Goal: Download file/media

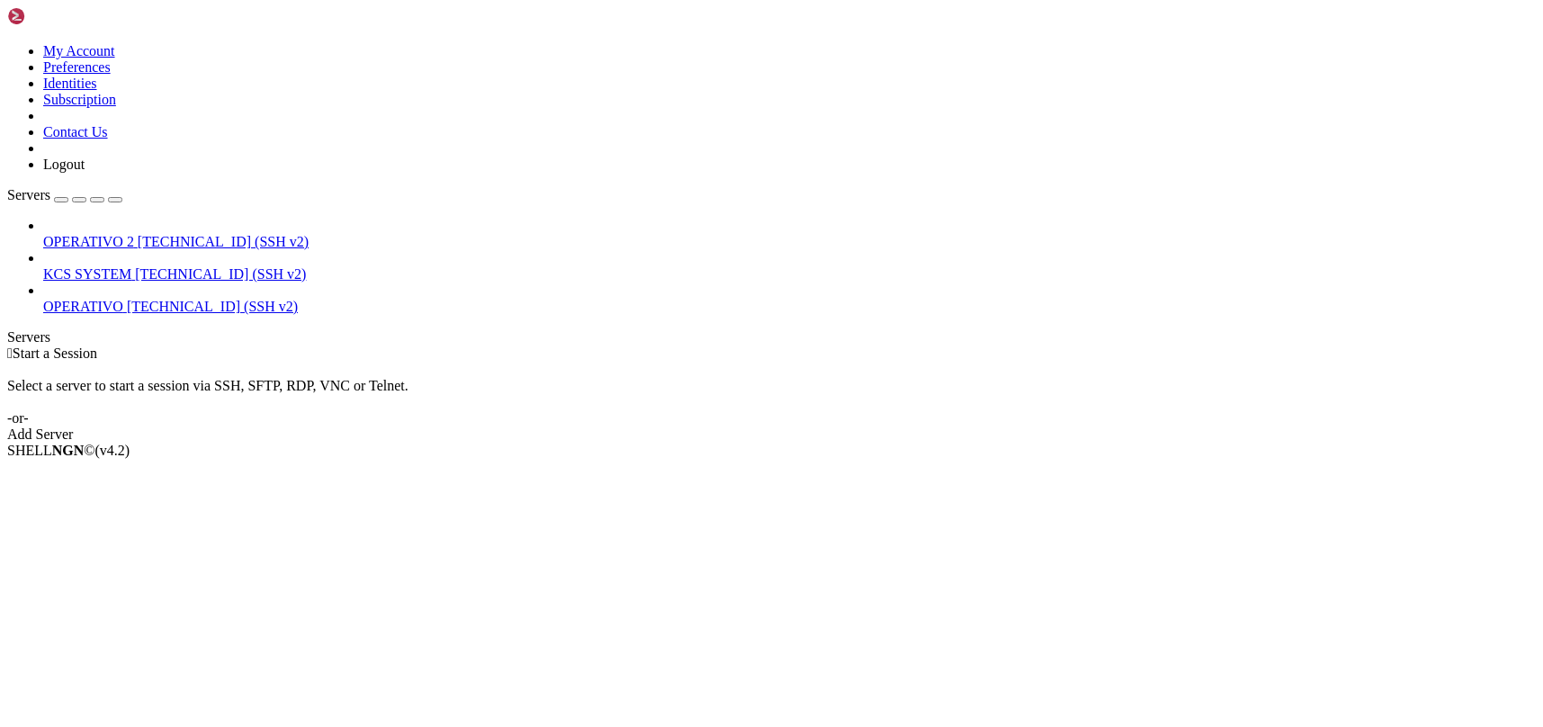
click at [135, 266] on span "[TECHNICAL_ID] (SSH v2)" at bounding box center [220, 273] width 171 height 15
click at [75, 266] on span "KCS SYSTEM" at bounding box center [87, 273] width 88 height 15
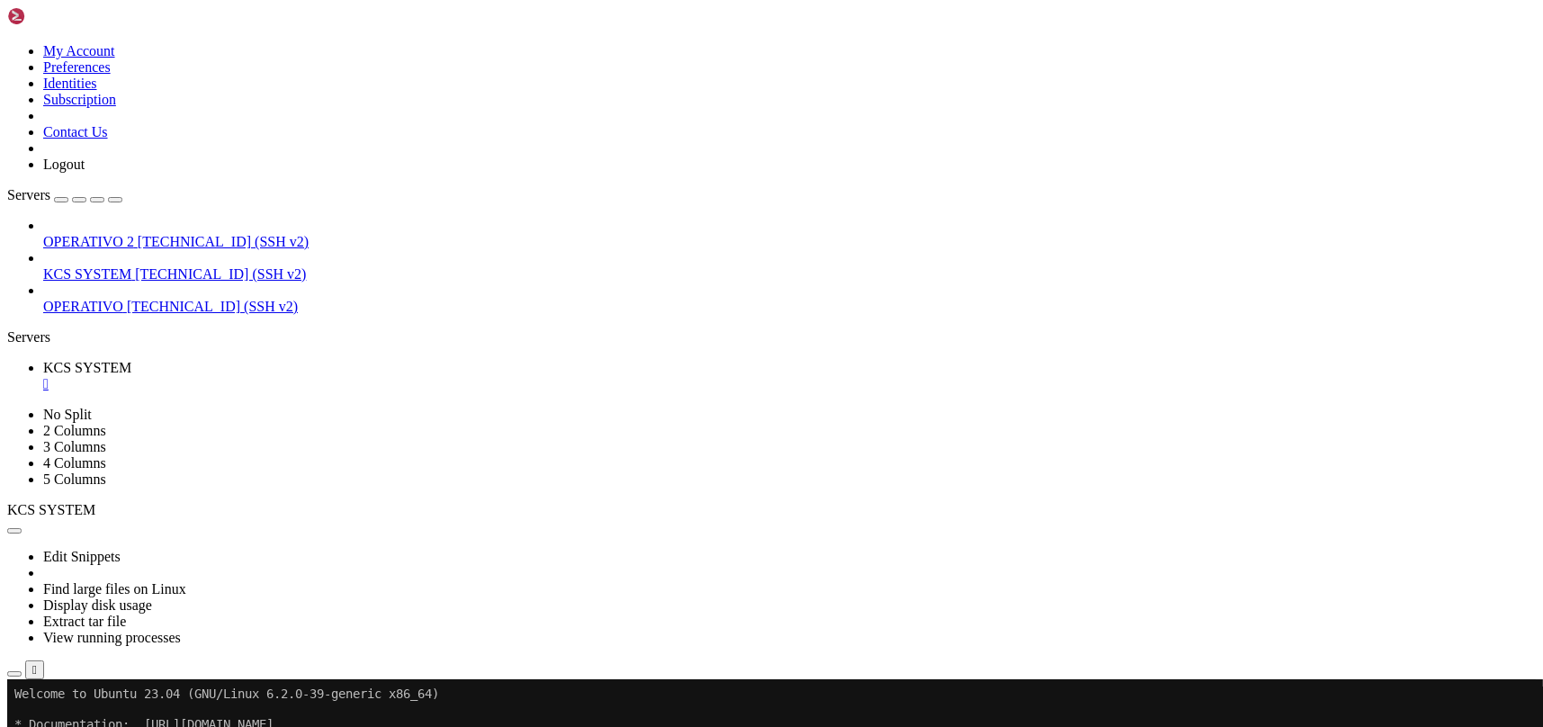
click at [14, 674] on icon "button" at bounding box center [14, 674] width 0 height 0
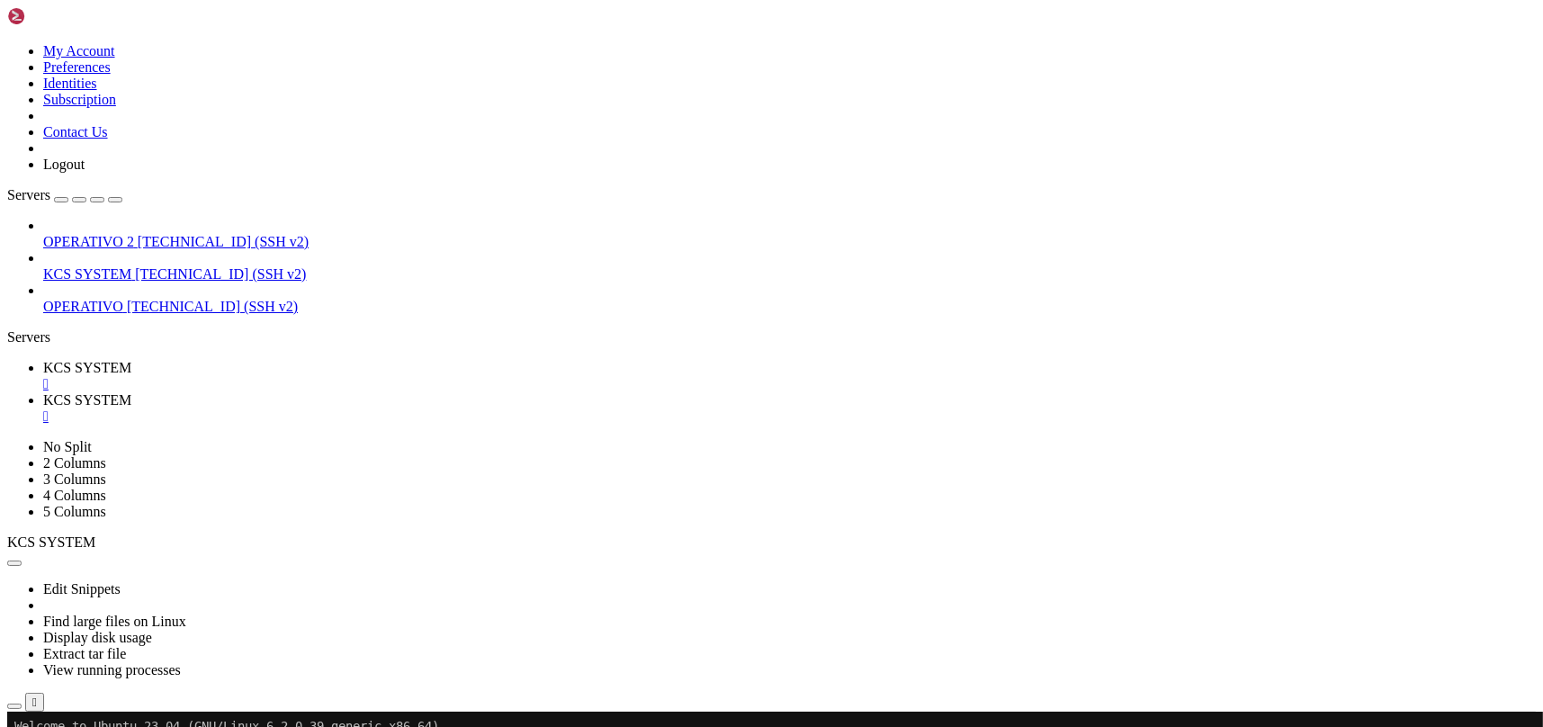
type input "/home/ubuntu/31-app-odoo2"
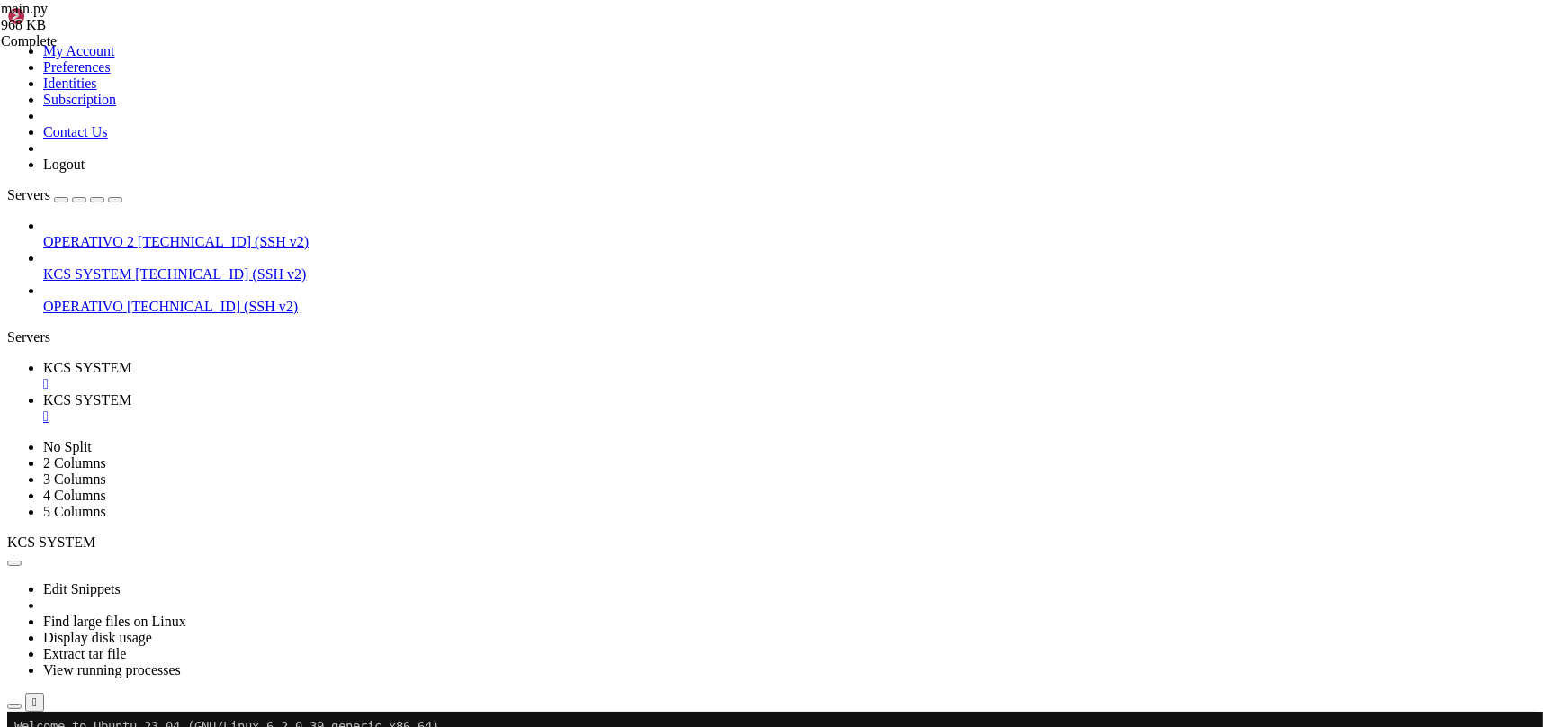
click at [474, 408] on div "" at bounding box center [789, 416] width 1492 height 16
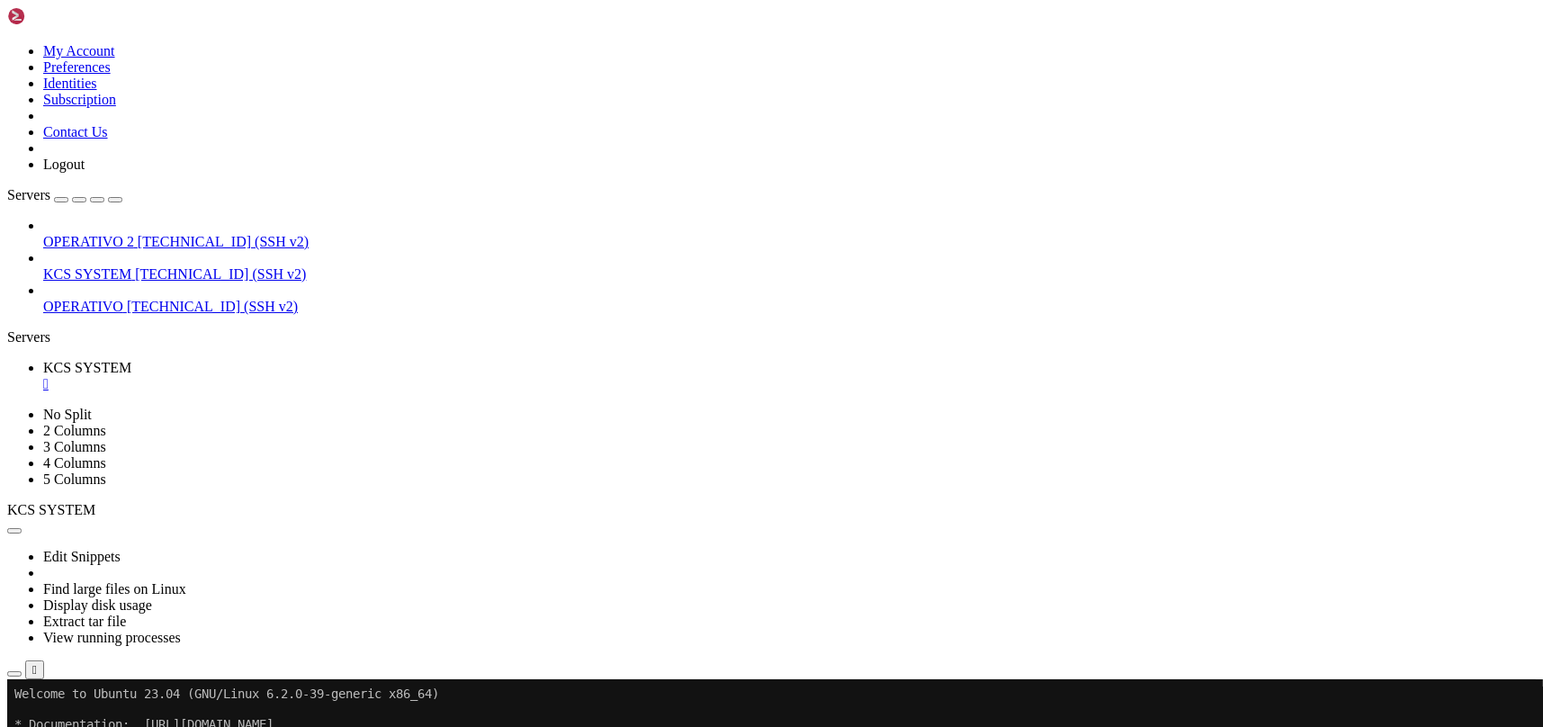
click at [14, 674] on icon "button" at bounding box center [14, 674] width 0 height 0
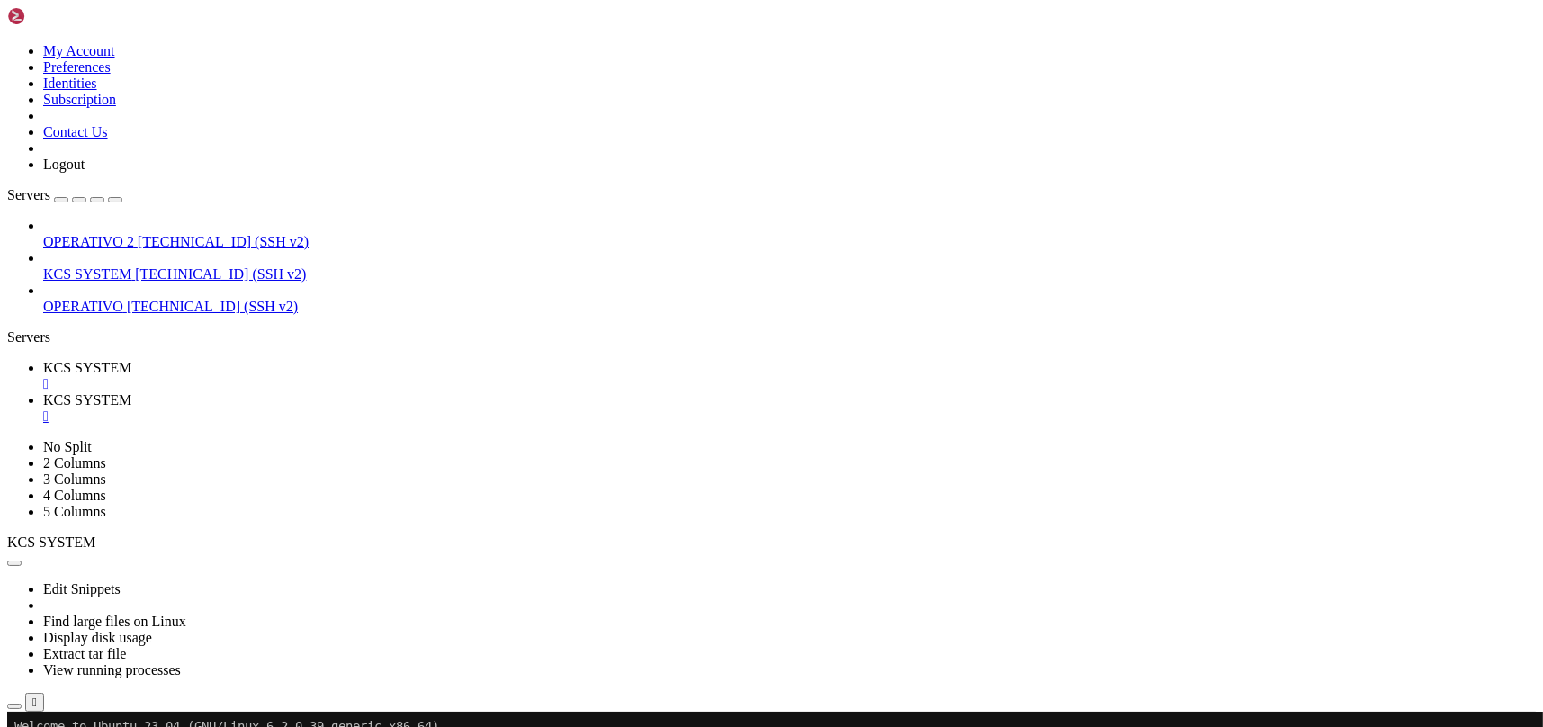
scroll to position [239, 0]
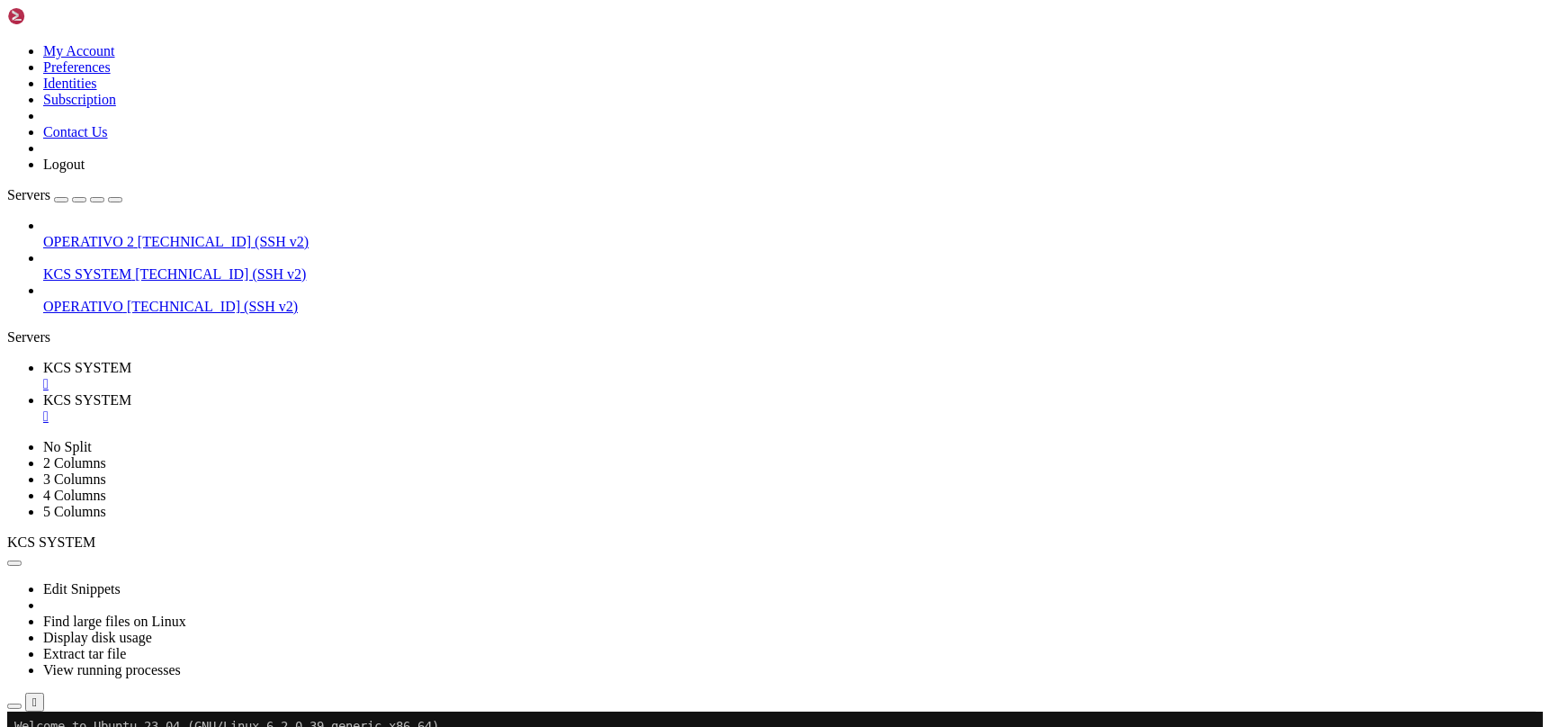
type input "/home/ubuntu/31-app-odoo2/templates"
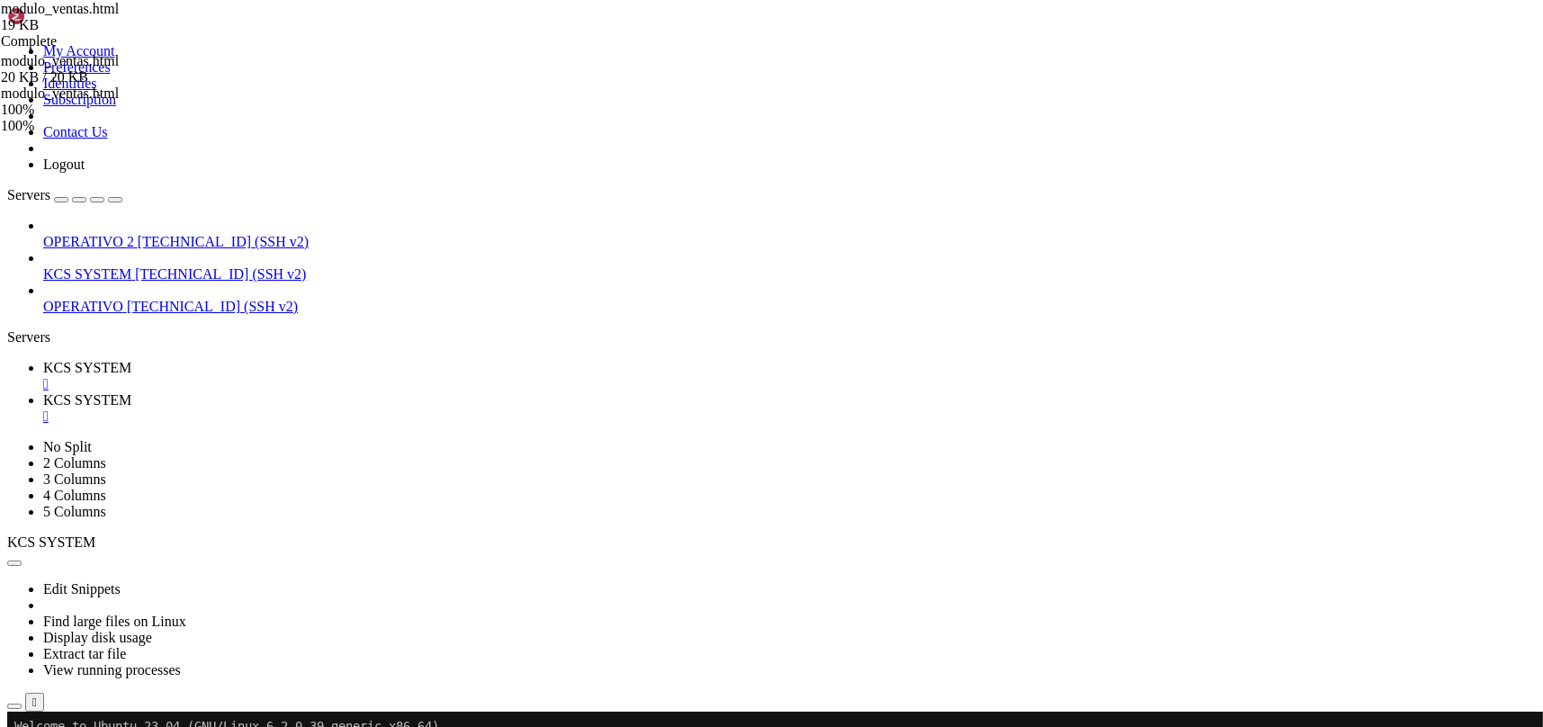
click at [100, 266] on span "KCS SYSTEM" at bounding box center [87, 273] width 88 height 15
click at [131, 360] on span "KCS SYSTEM" at bounding box center [87, 367] width 88 height 15
click at [131, 392] on span "KCS SYSTEM" at bounding box center [87, 399] width 88 height 15
click at [489, 392] on link "KCS SYSTEM " at bounding box center [789, 408] width 1492 height 32
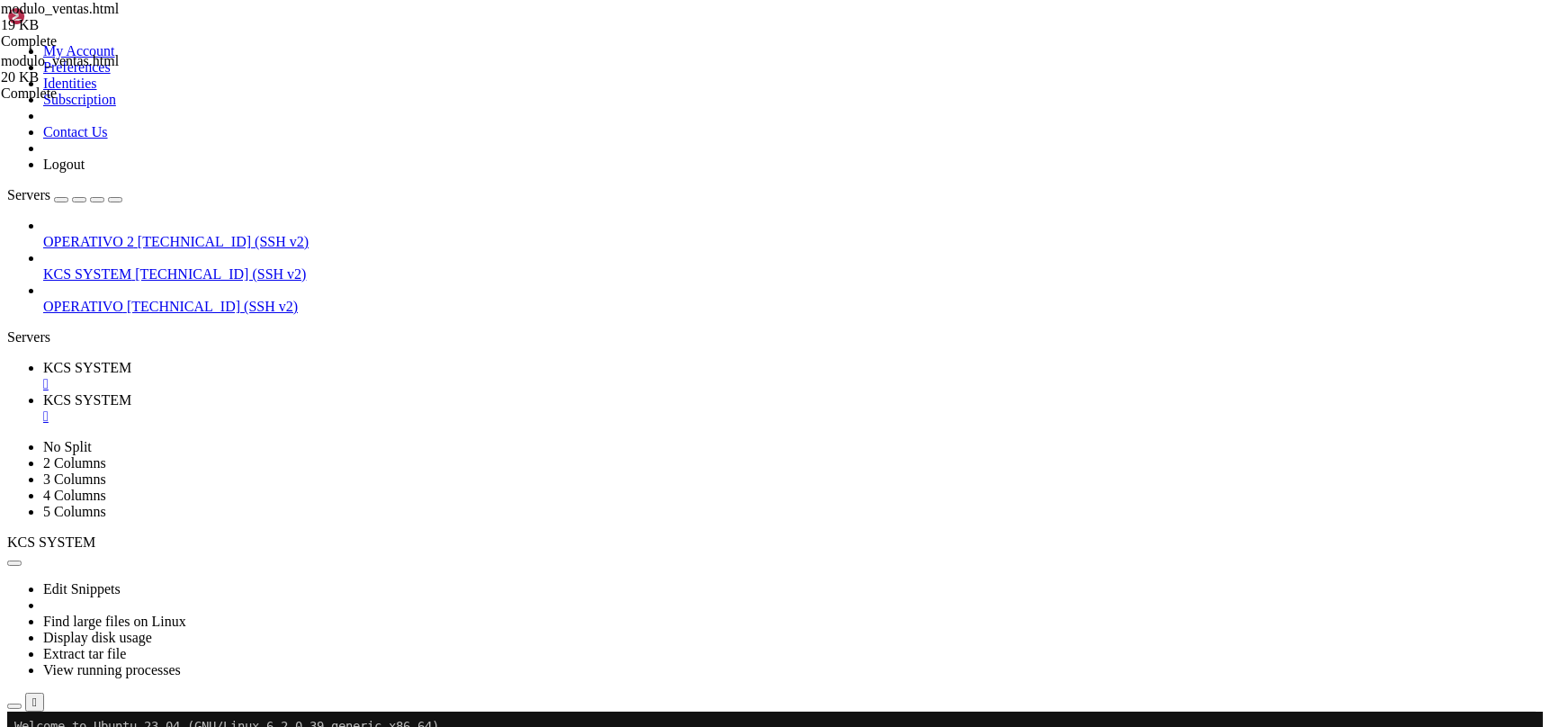
click at [479, 408] on div "" at bounding box center [789, 416] width 1492 height 16
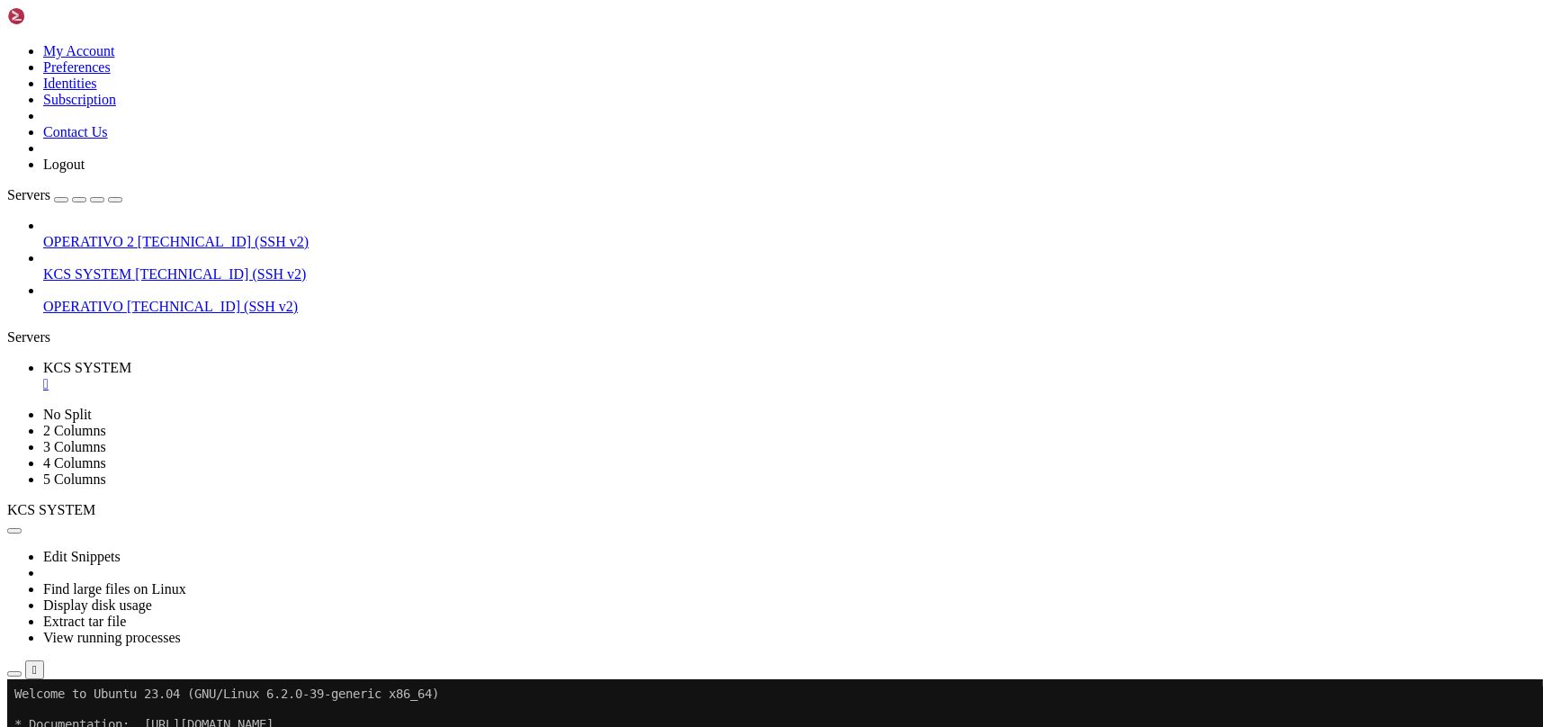
click at [14, 674] on icon "button" at bounding box center [14, 674] width 0 height 0
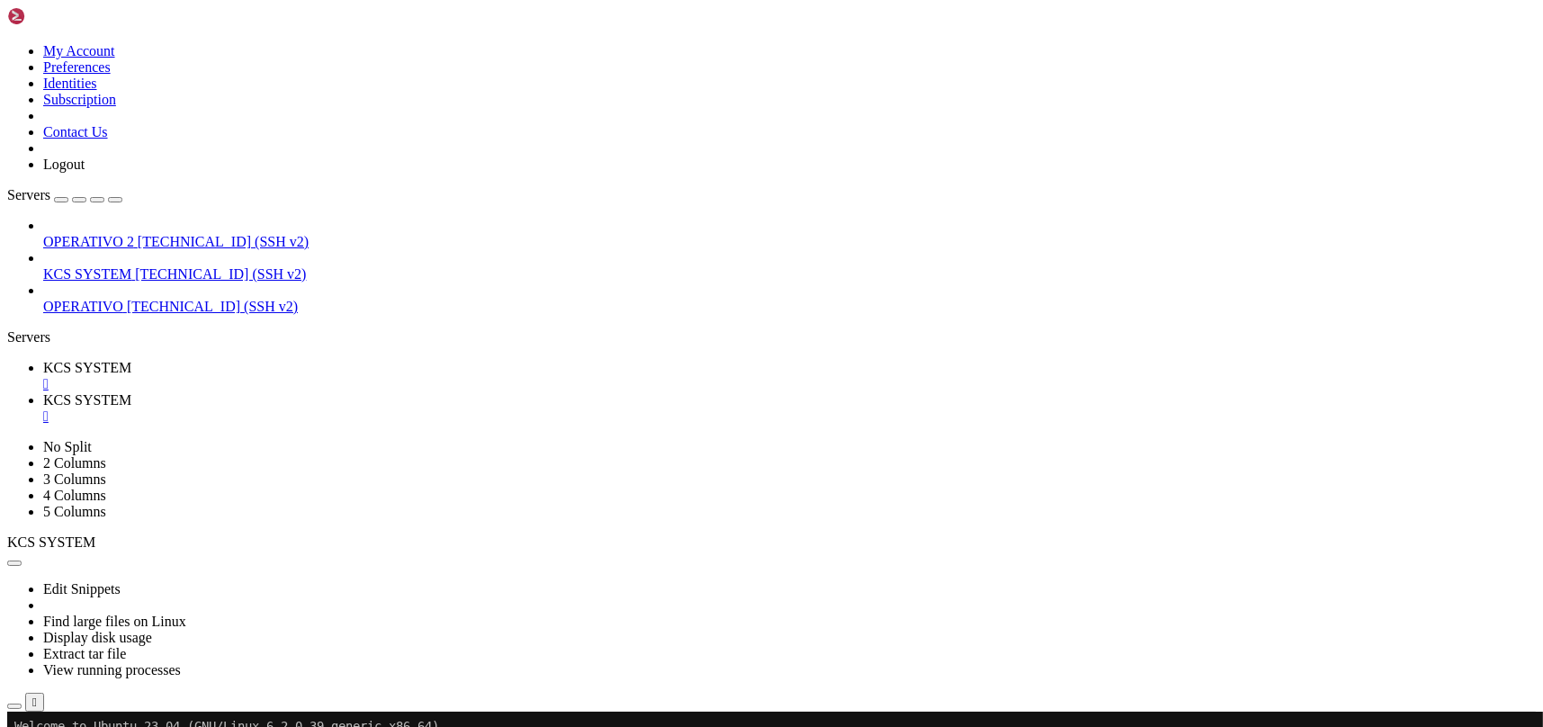
type input "/home/ubuntu/31-app-odoo2"
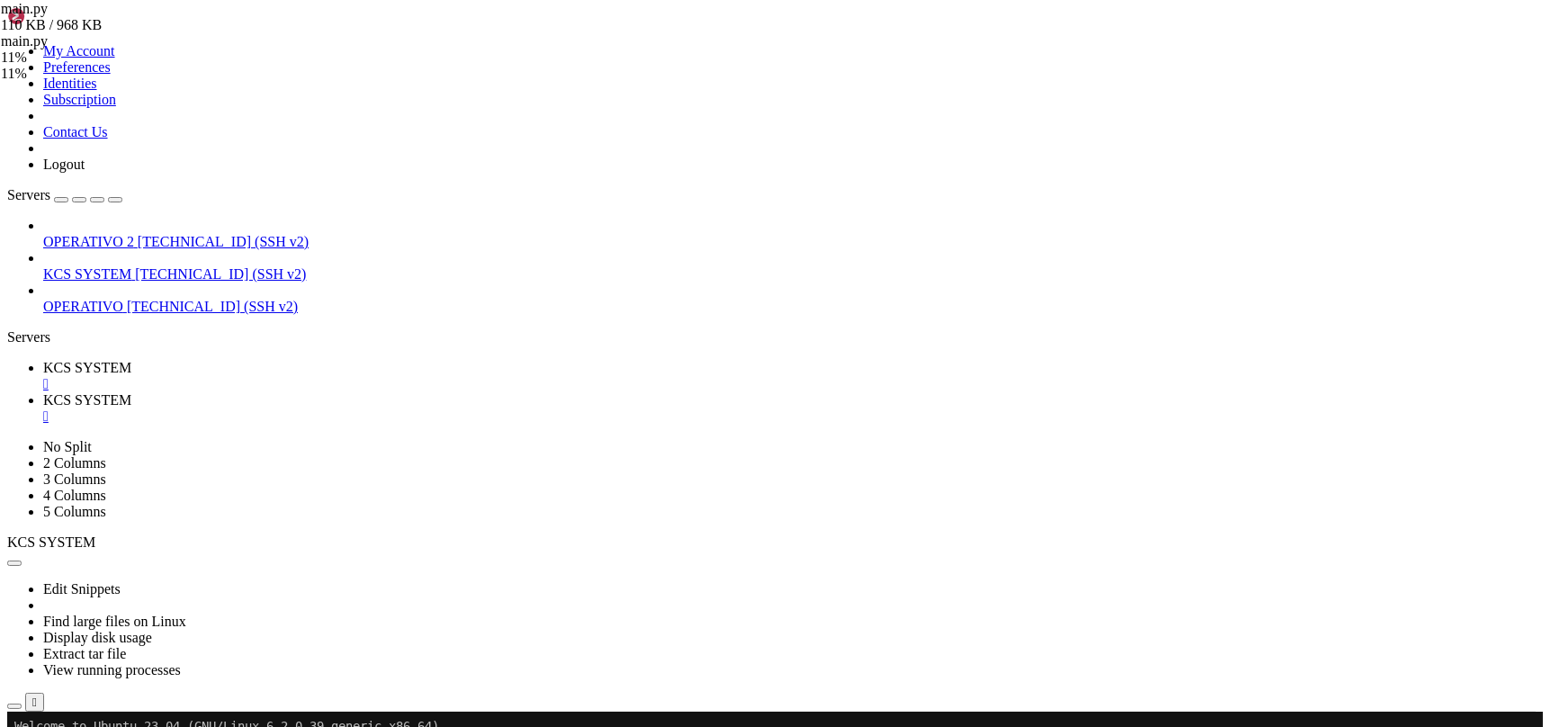
drag, startPoint x: 291, startPoint y: 27, endPoint x: 378, endPoint y: 183, distance: 178.4
click at [131, 360] on span "KCS SYSTEM" at bounding box center [87, 367] width 88 height 15
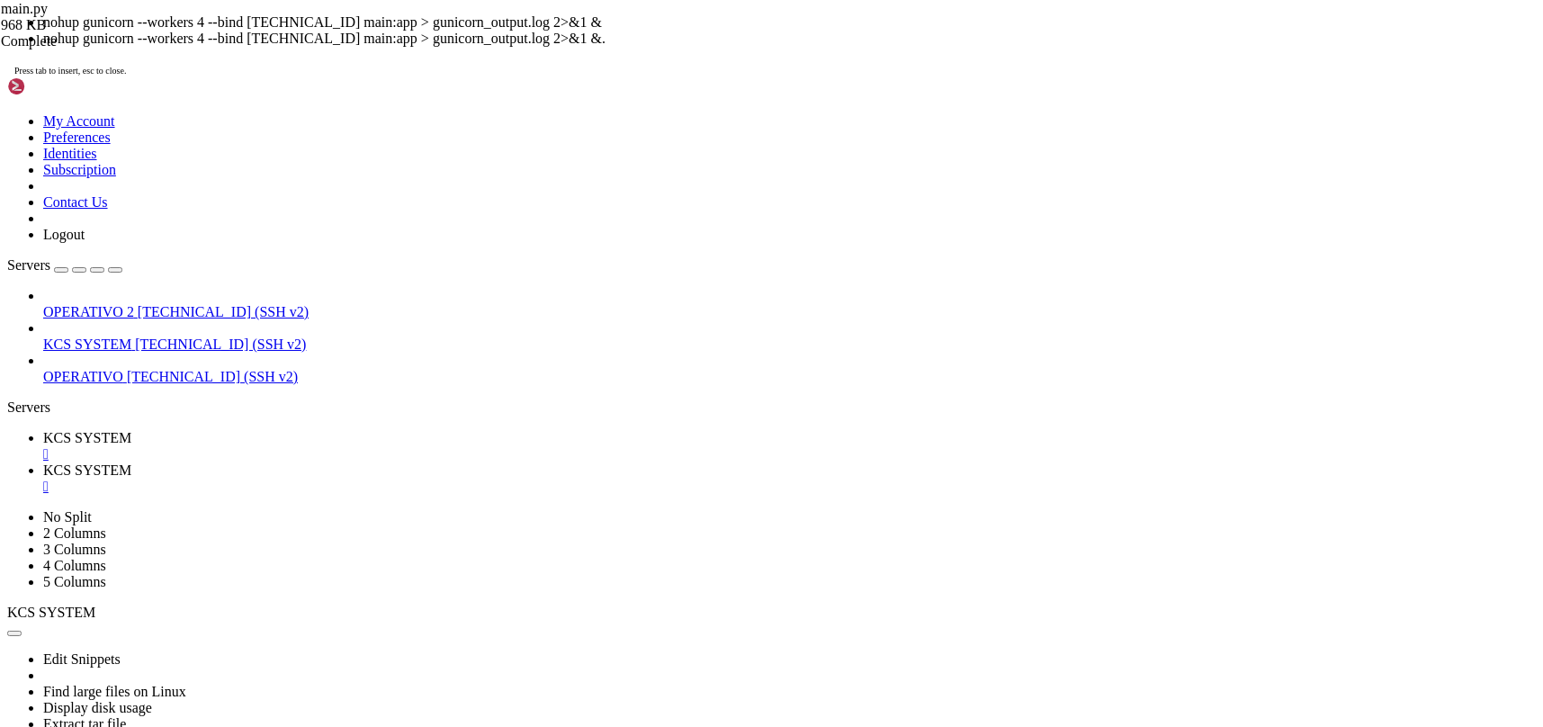
scroll to position [45, 0]
